Goal: Find contact information: Find contact information

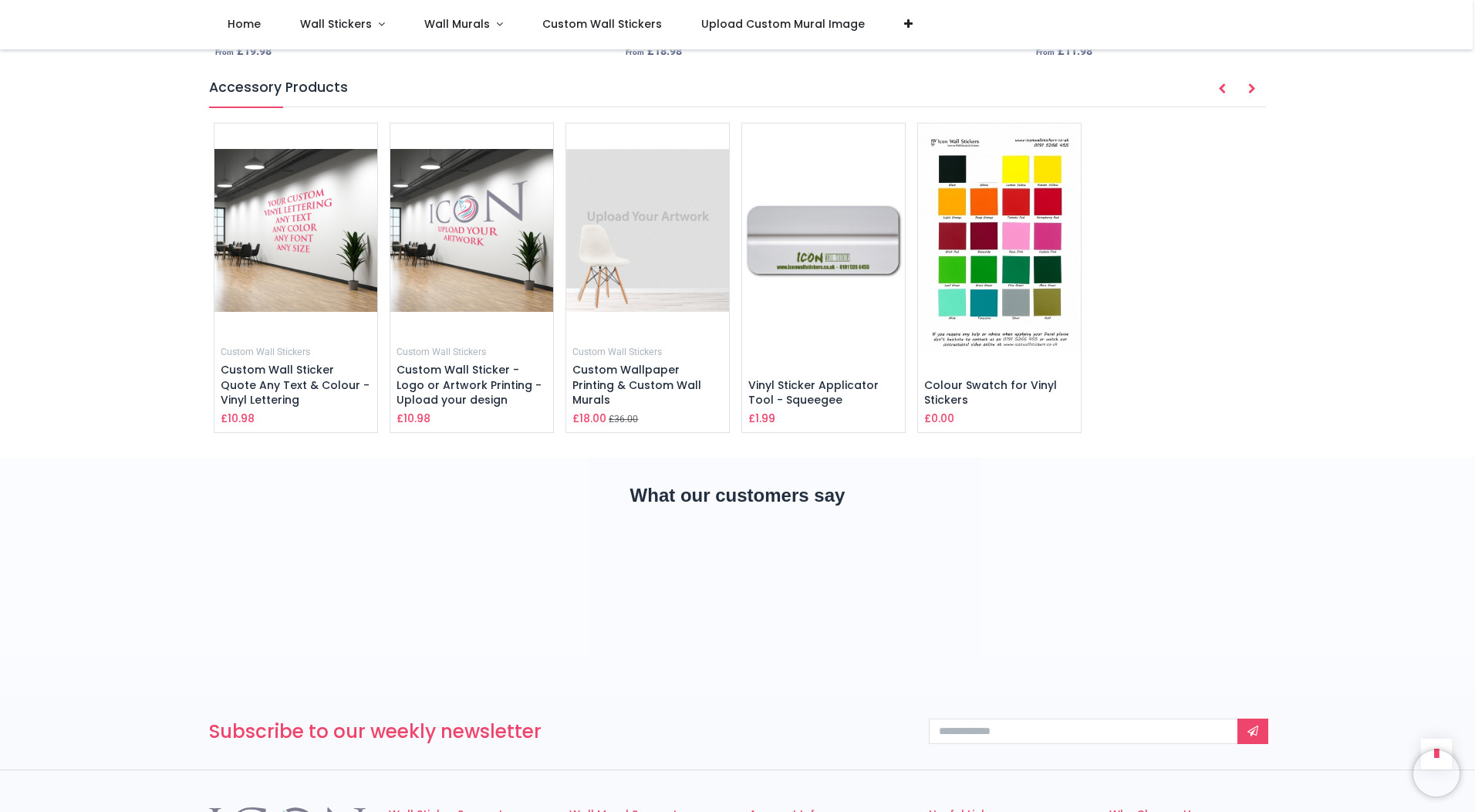
scroll to position [2632, 0]
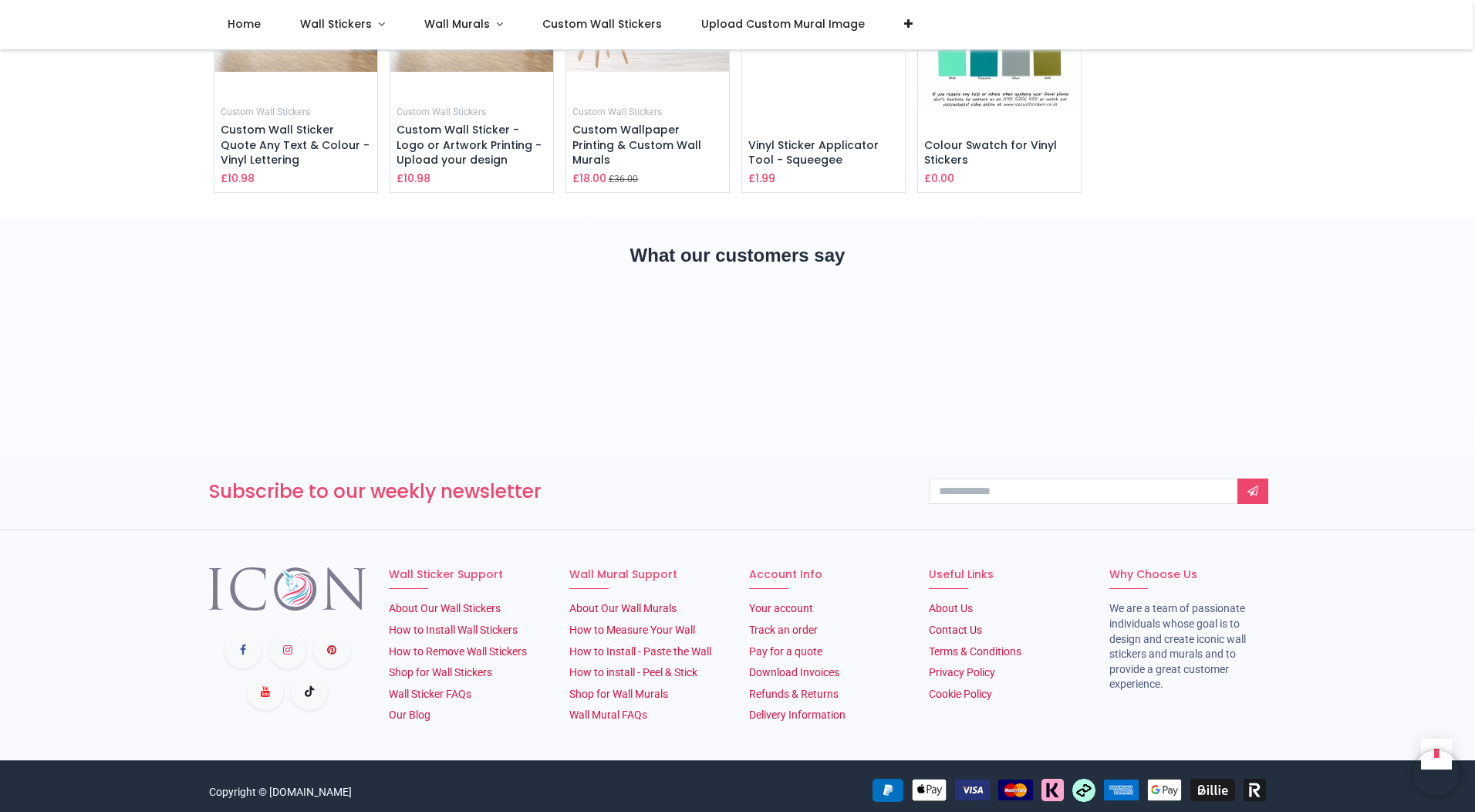
click at [710, 623] on link "Contact Us" at bounding box center [955, 629] width 54 height 13
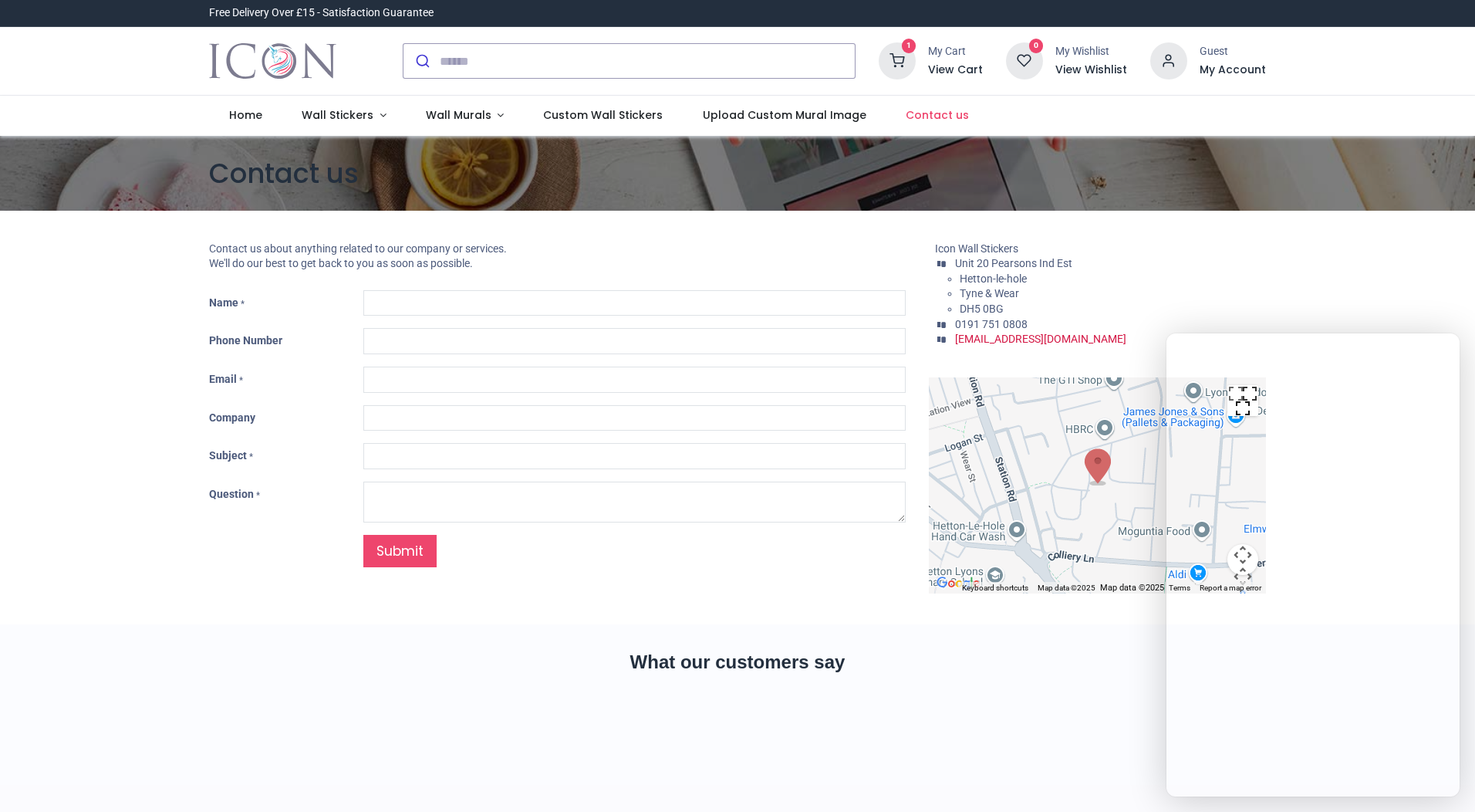
type input "***"
click at [1161, 274] on li "Hetton-le-hole" at bounding box center [1113, 279] width 306 height 15
